Goal: Task Accomplishment & Management: Use online tool/utility

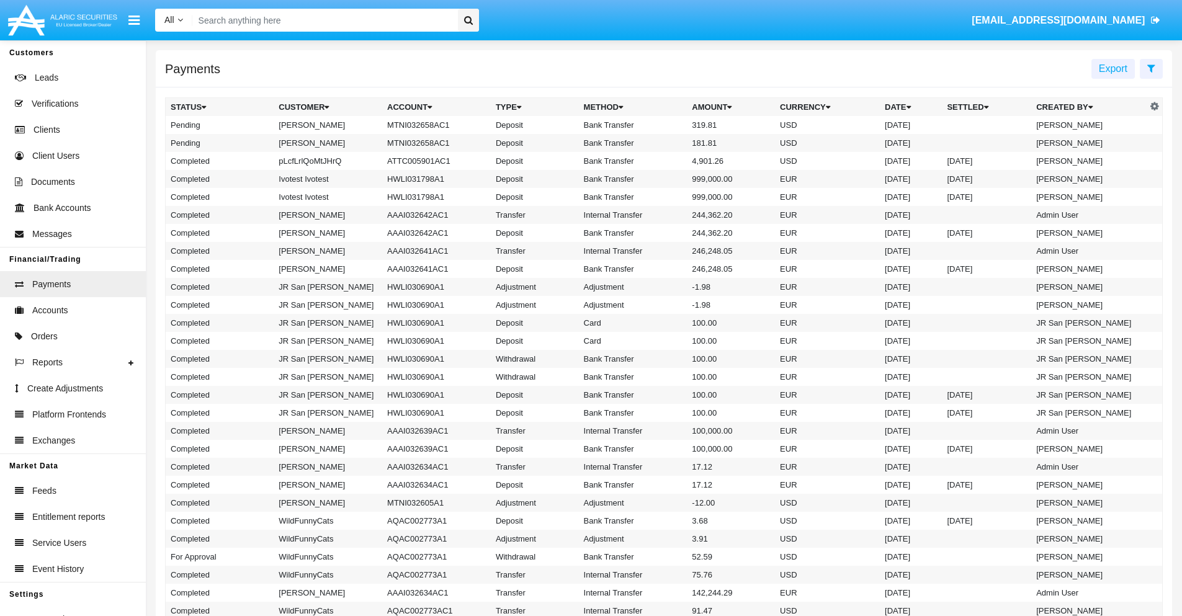
click at [1151, 68] on icon at bounding box center [1151, 68] width 8 height 10
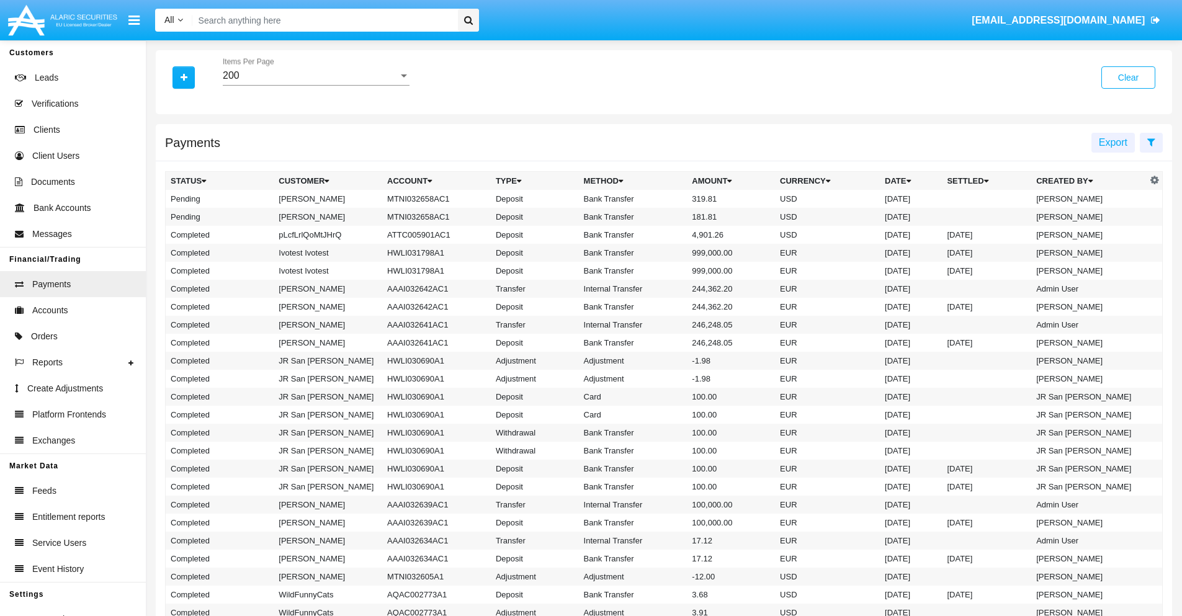
click at [316, 76] on div "200" at bounding box center [311, 75] width 176 height 11
click at [316, 85] on span "10" at bounding box center [316, 85] width 187 height 30
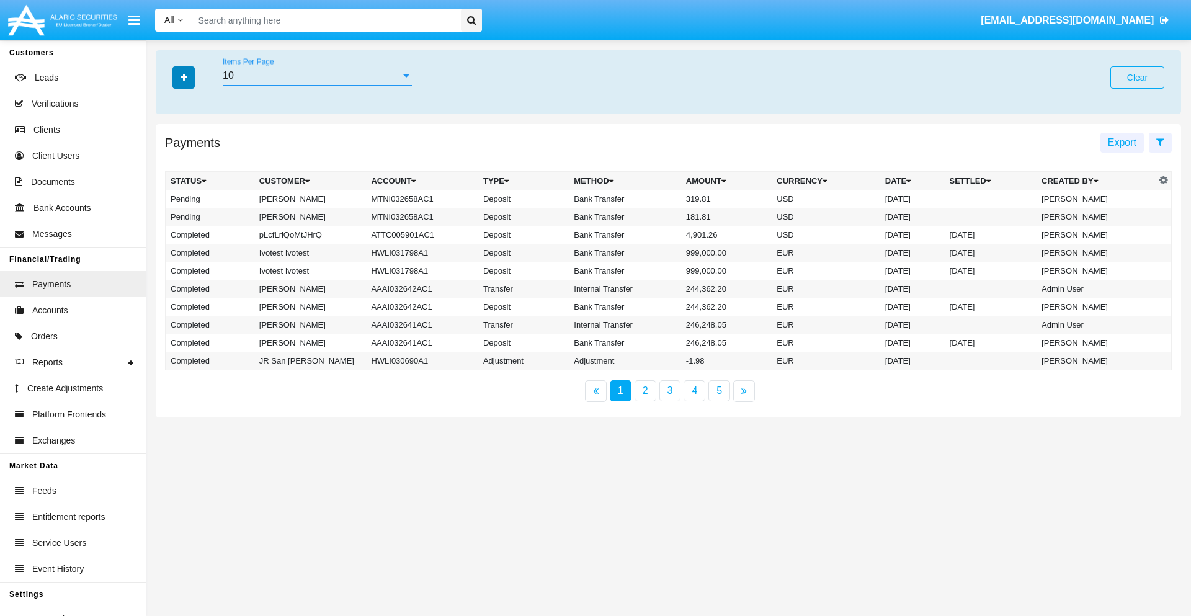
click at [184, 77] on icon "button" at bounding box center [184, 77] width 7 height 9
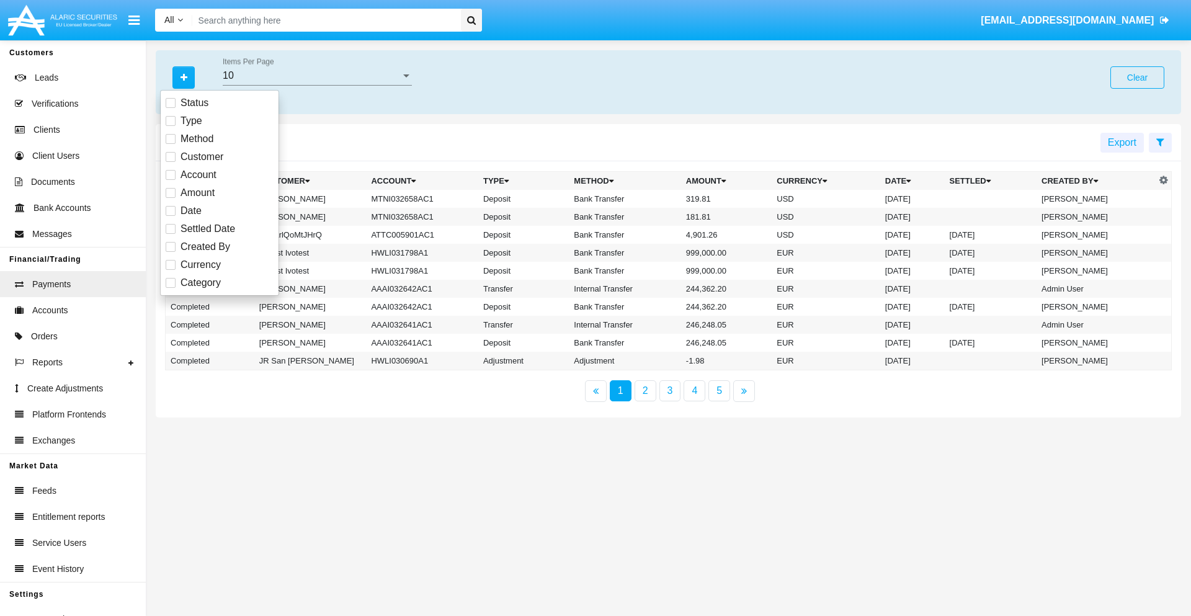
click at [194, 103] on span "Status" at bounding box center [195, 103] width 28 height 15
click at [171, 108] on input "Status" at bounding box center [170, 108] width 1 height 1
checkbox input "true"
click at [184, 77] on icon "button" at bounding box center [184, 77] width 7 height 9
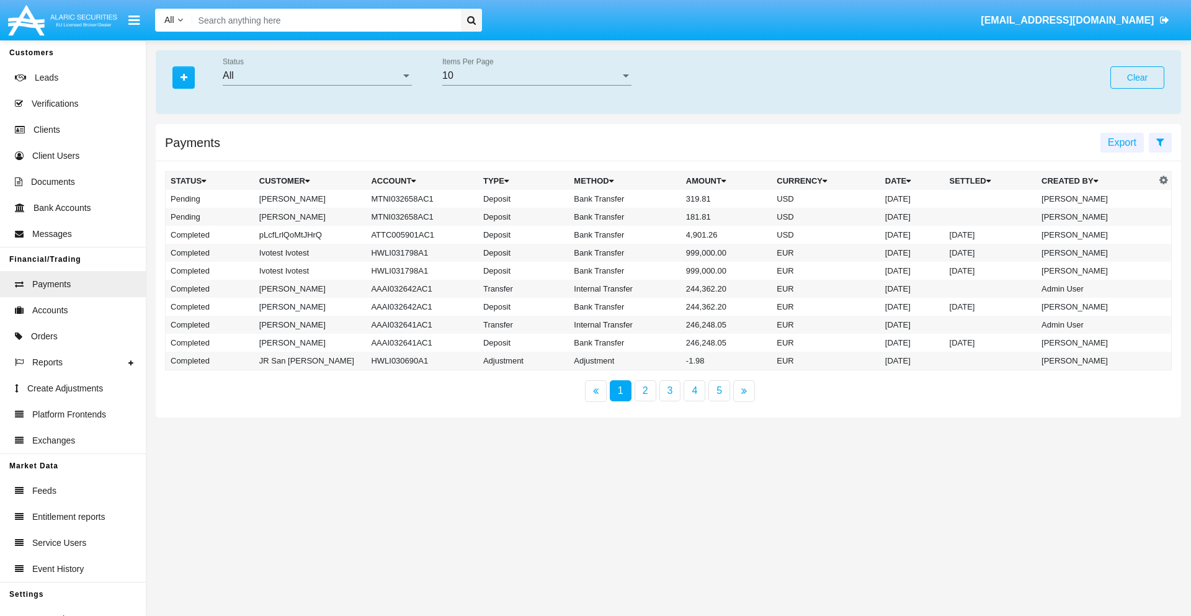
click at [317, 76] on div "All" at bounding box center [312, 75] width 178 height 11
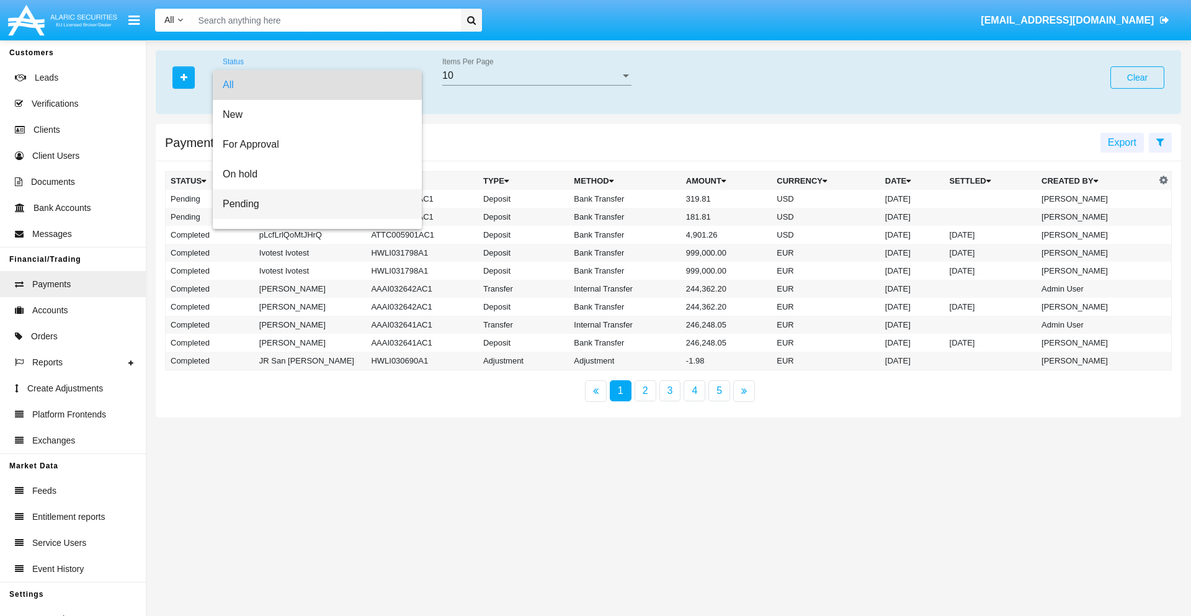
click at [312, 204] on span "Pending" at bounding box center [317, 204] width 189 height 30
